Goal: Task Accomplishment & Management: Complete application form

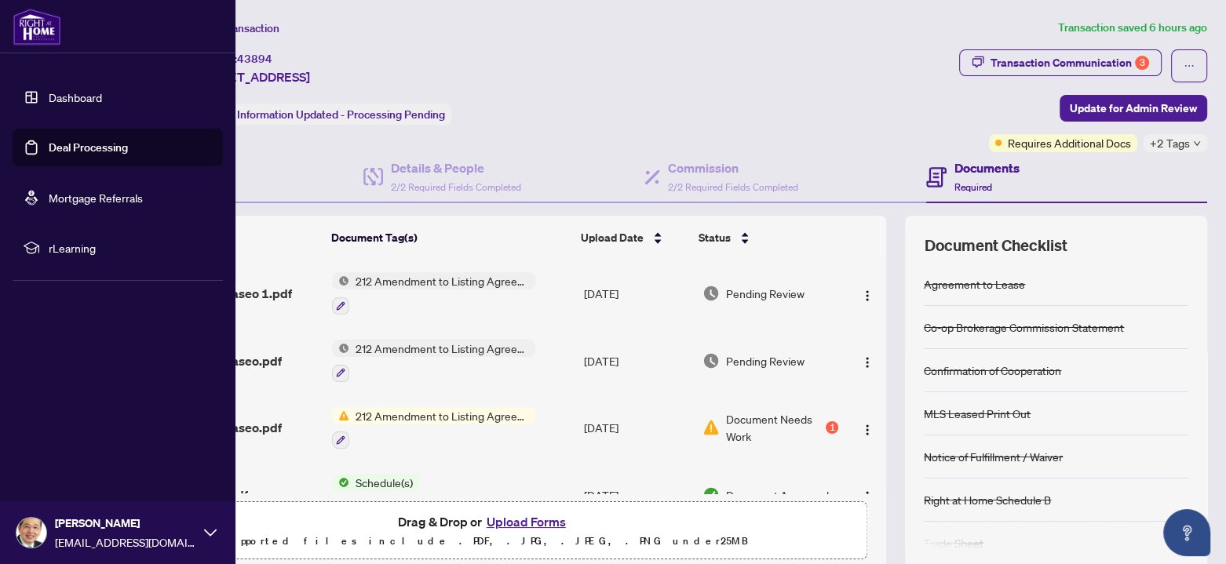
click at [49, 145] on link "Deal Processing" at bounding box center [88, 147] width 79 height 14
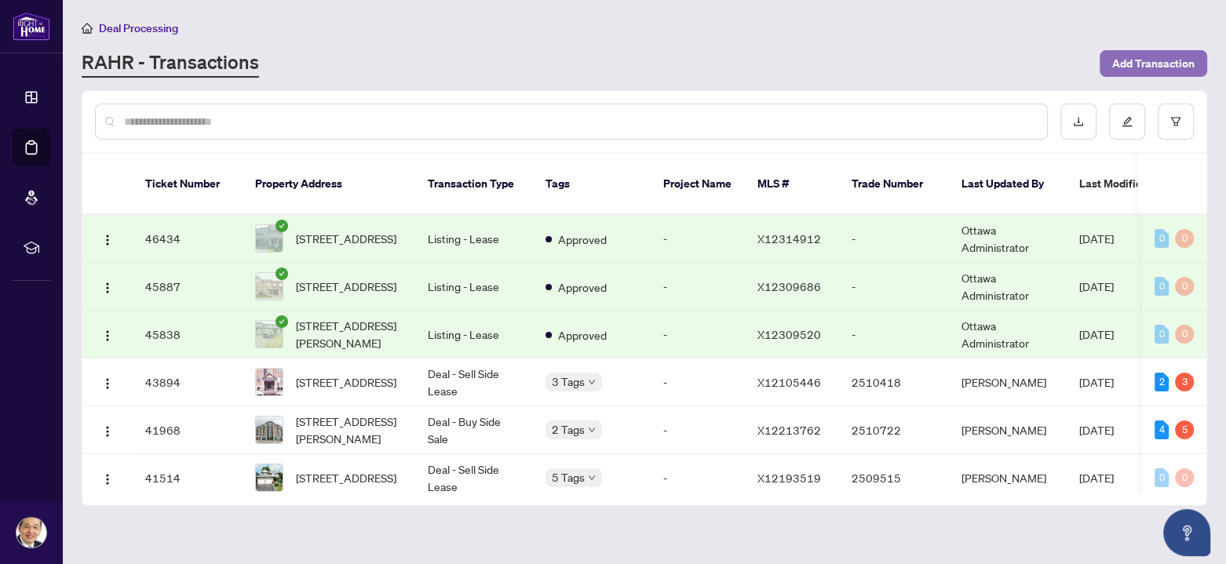
click at [1149, 58] on span "Add Transaction" at bounding box center [1153, 63] width 82 height 25
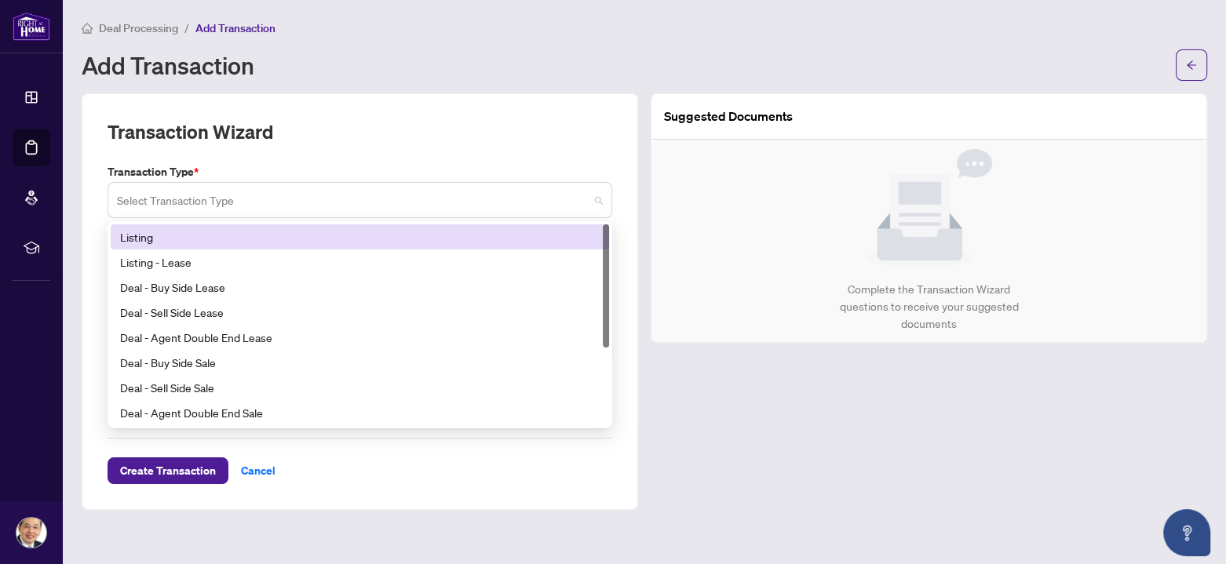
click at [596, 199] on span at bounding box center [360, 200] width 486 height 30
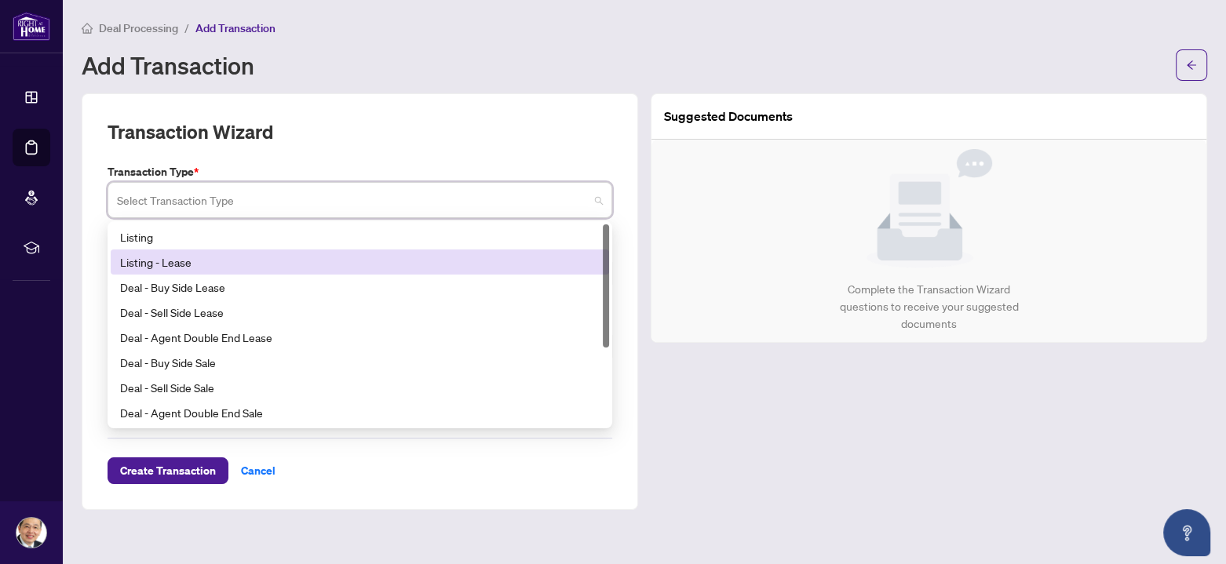
click at [261, 273] on div "Listing - Lease" at bounding box center [360, 262] width 498 height 25
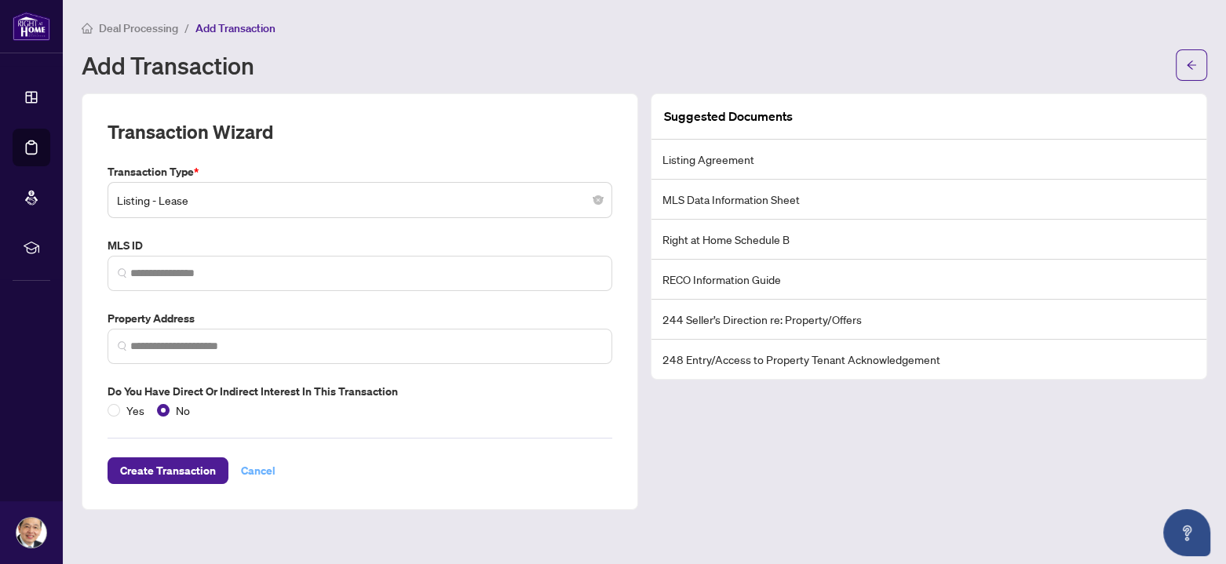
click at [258, 473] on span "Cancel" at bounding box center [258, 470] width 35 height 25
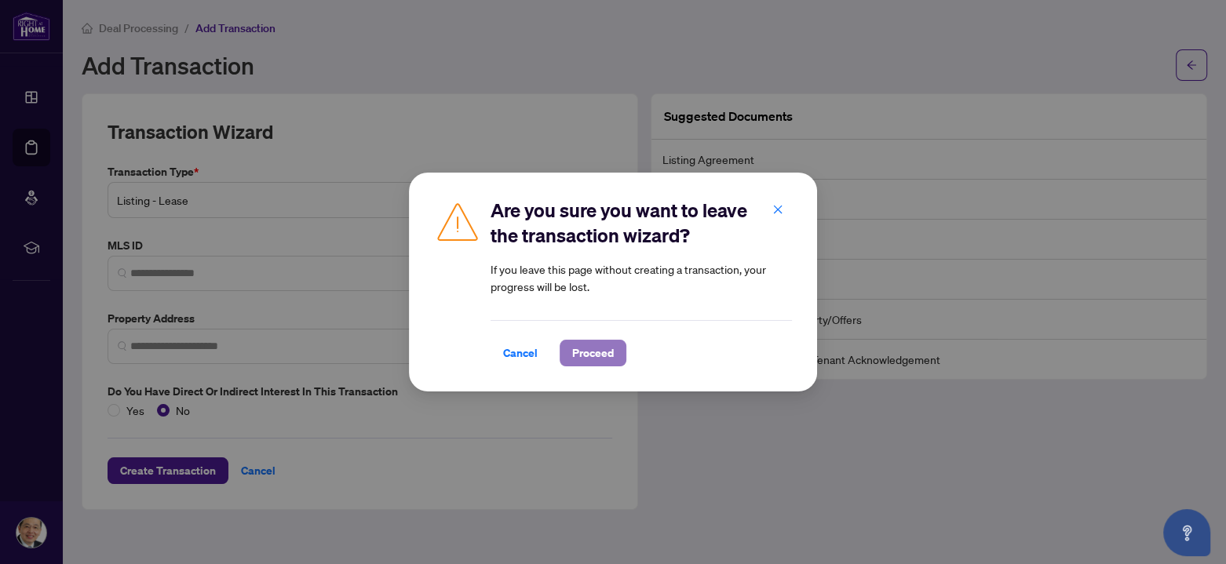
click at [592, 345] on span "Proceed" at bounding box center [593, 353] width 42 height 25
